Goal: Task Accomplishment & Management: Use online tool/utility

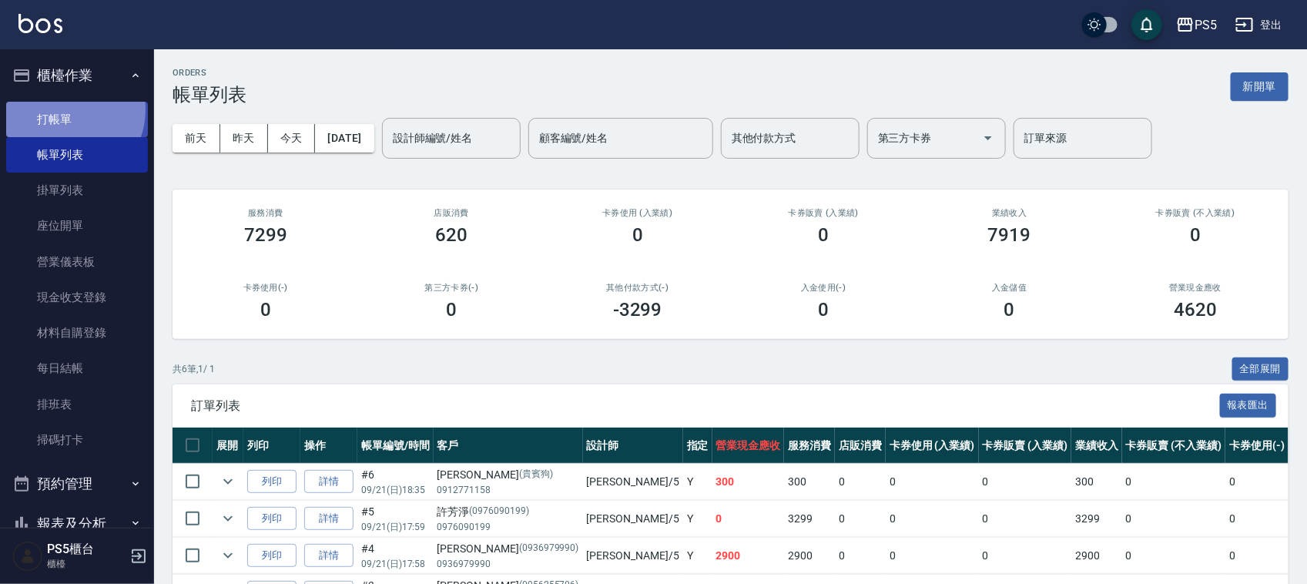
click at [65, 109] on link "打帳單" at bounding box center [77, 119] width 142 height 35
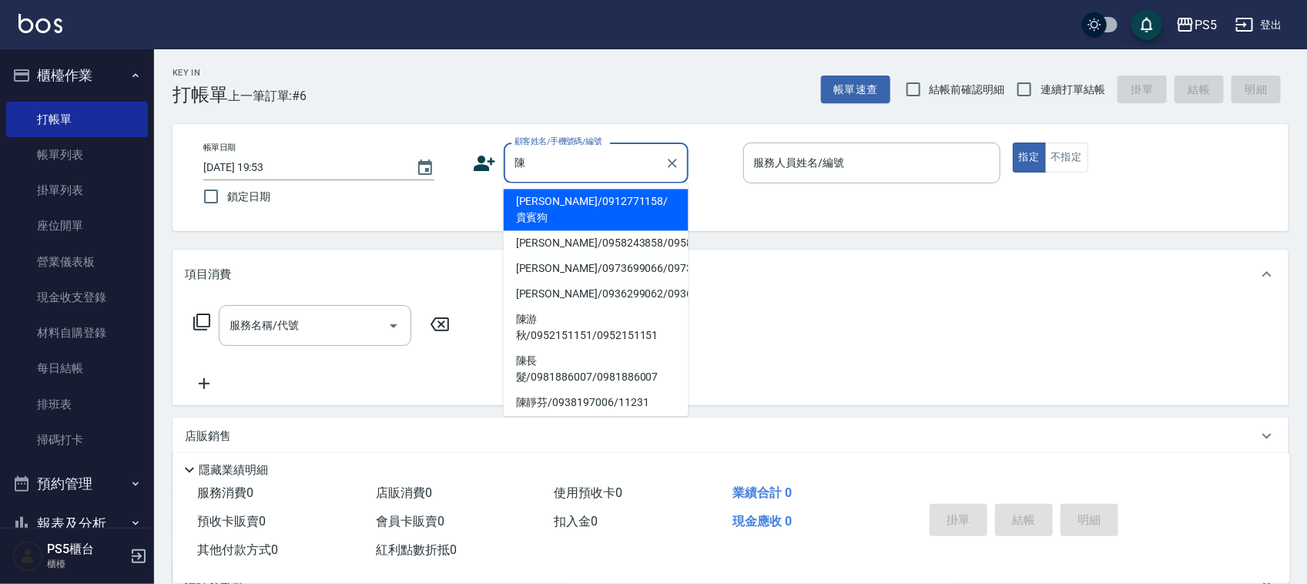
click at [586, 391] on li "陳長髮/0981886007/0981886007" at bounding box center [596, 370] width 185 height 42
type input "陳長髮/0981886007/0981886007"
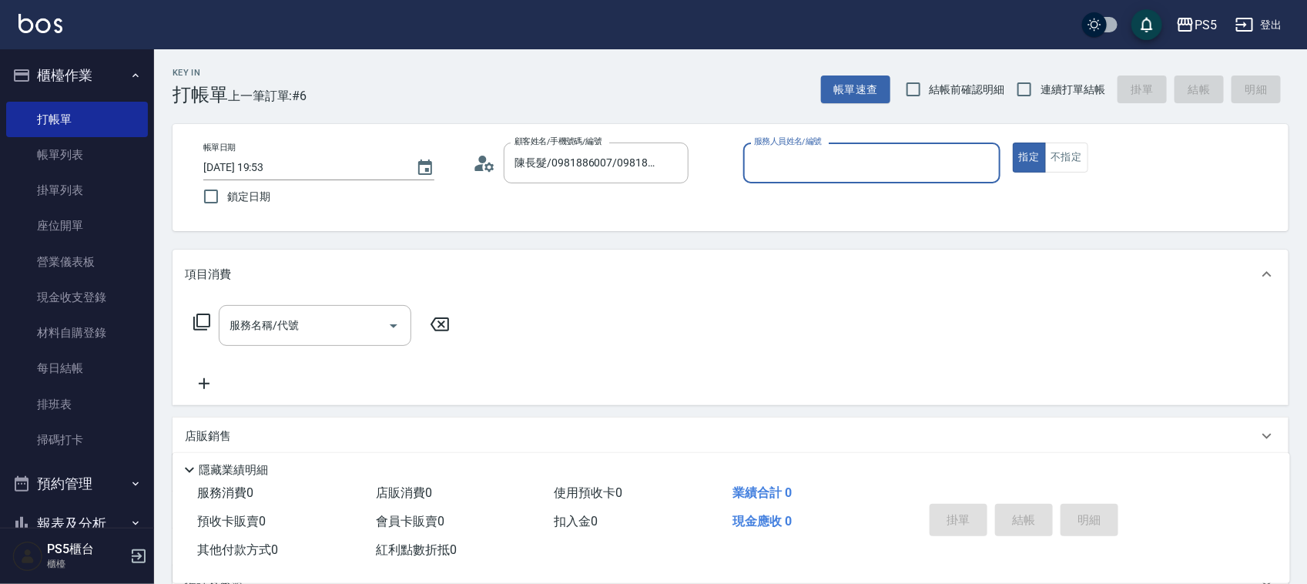
type input "Jolie-5"
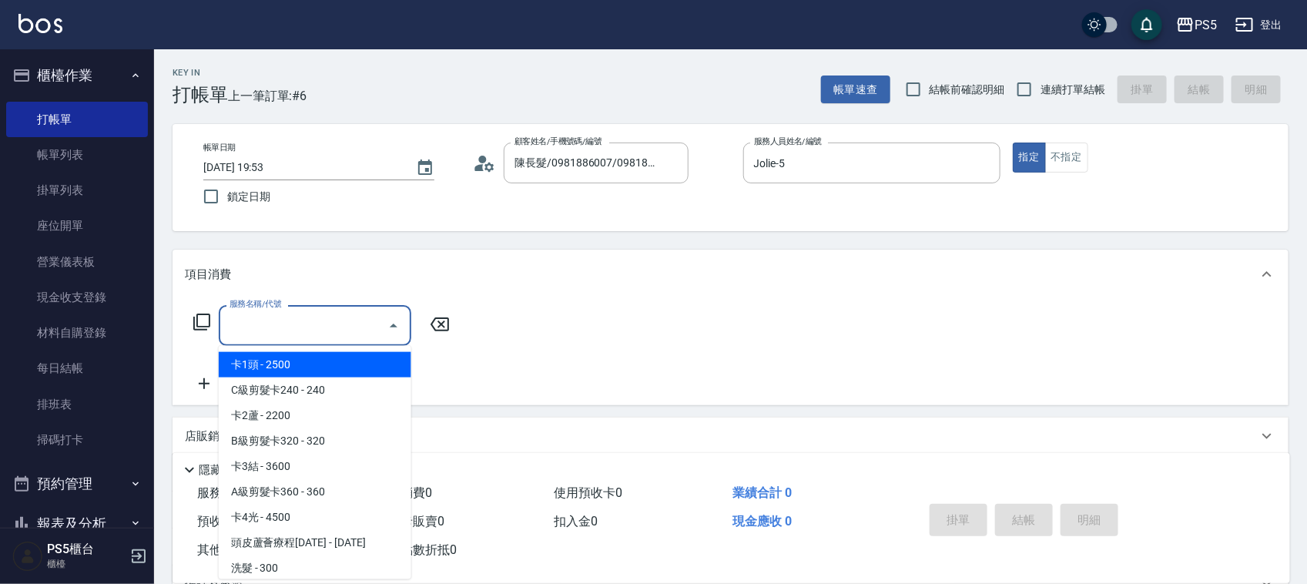
click at [349, 314] on input "服務名稱/代號" at bounding box center [304, 325] width 156 height 27
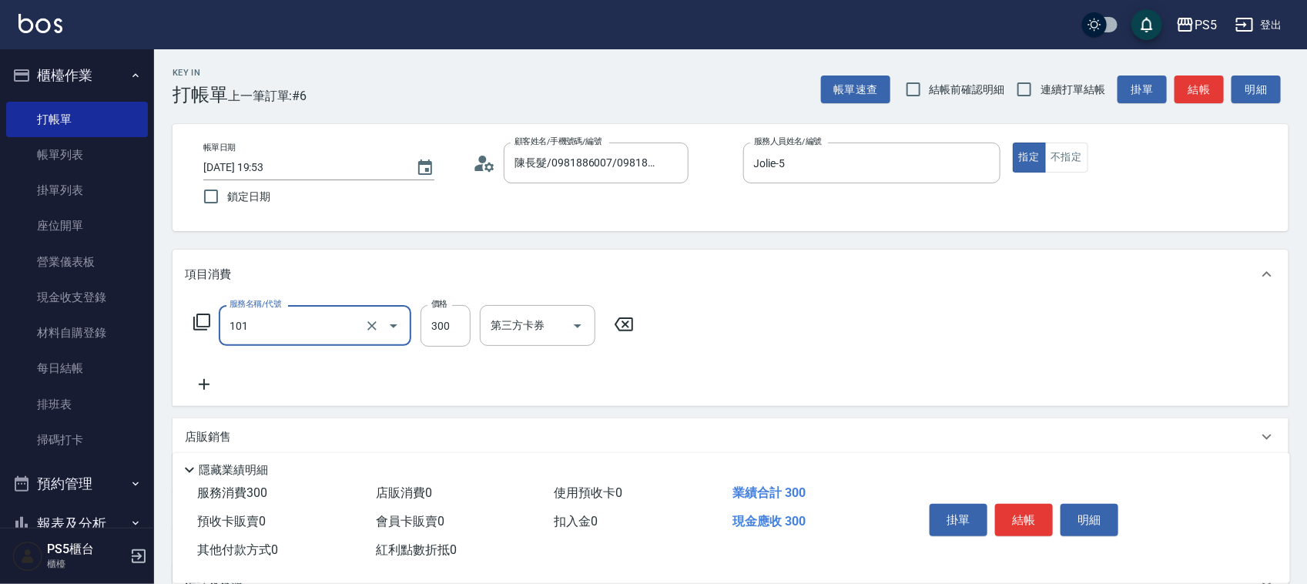
type input "洗髮(101)"
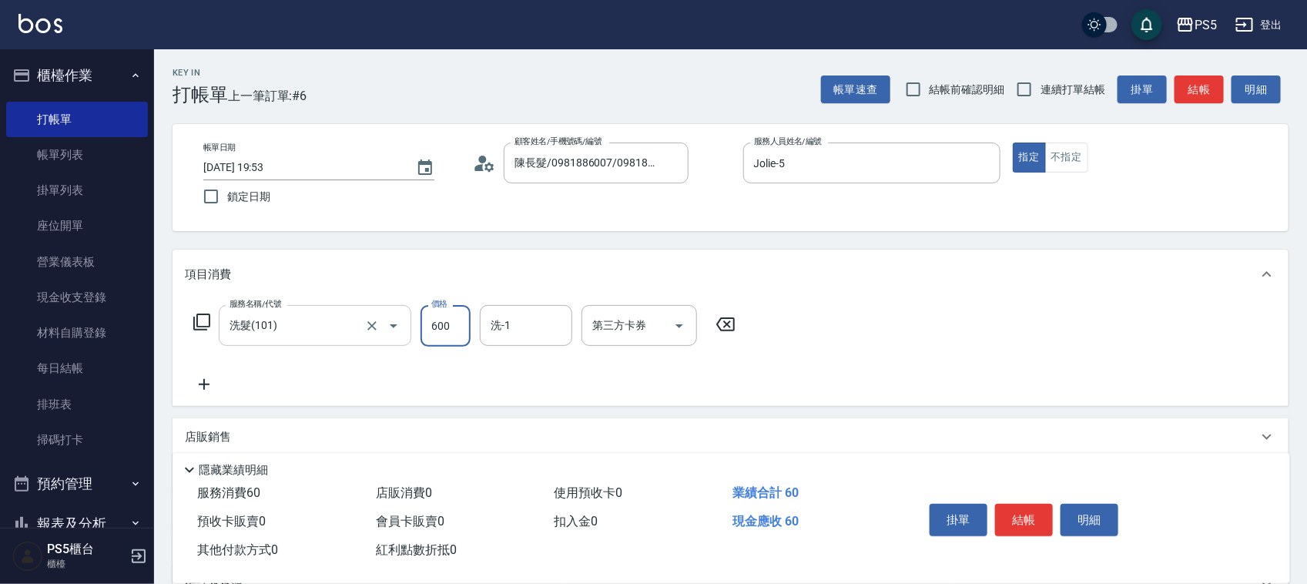
type input "600"
click at [1025, 512] on button "結帳" at bounding box center [1024, 520] width 58 height 32
